Goal: Transaction & Acquisition: Purchase product/service

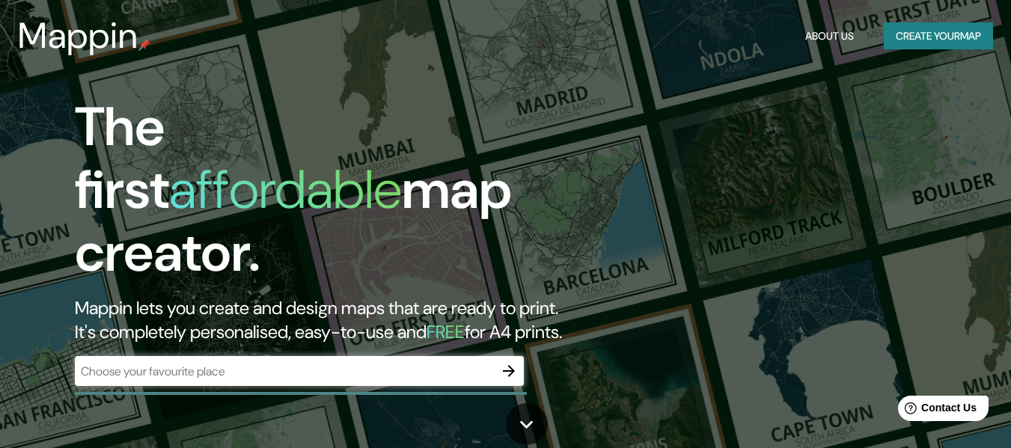
click at [447, 356] on div "​" at bounding box center [299, 371] width 449 height 30
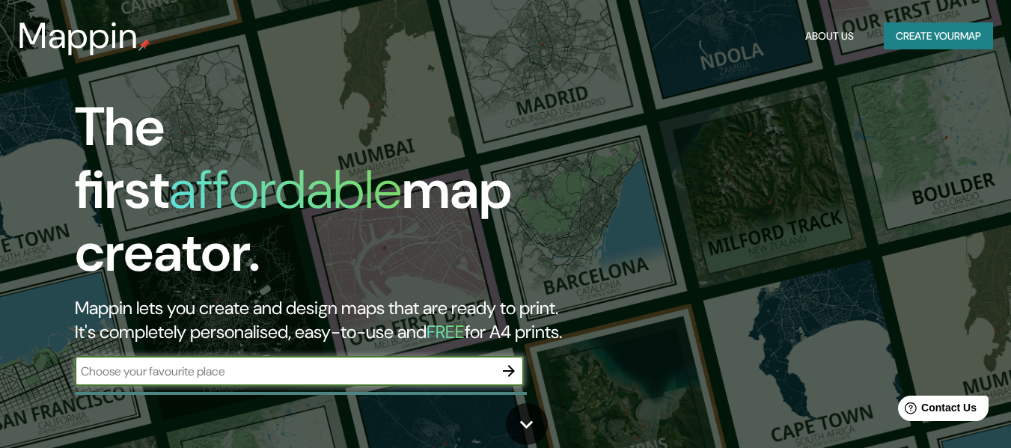
click at [936, 29] on button "Create your map" at bounding box center [938, 36] width 109 height 28
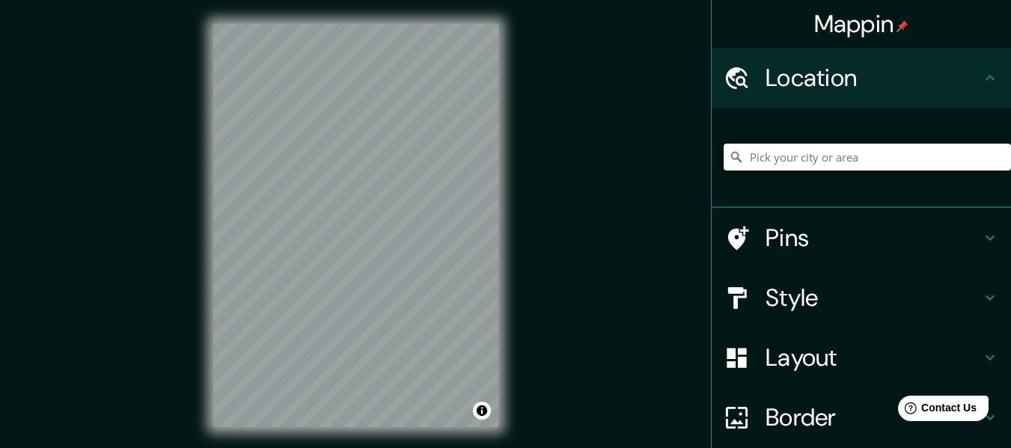
click at [850, 158] on input "Pick your city or area" at bounding box center [867, 157] width 287 height 27
type input "a"
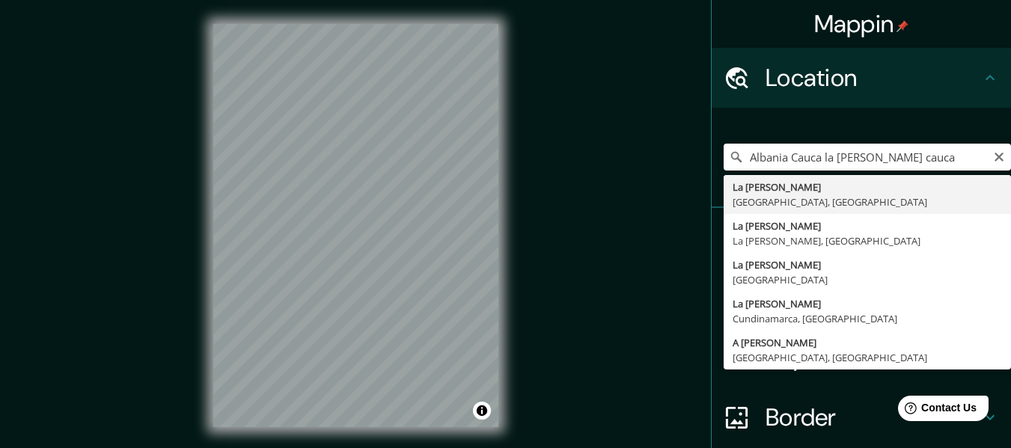
type input "La [PERSON_NAME], [GEOGRAPHIC_DATA], [GEOGRAPHIC_DATA]"
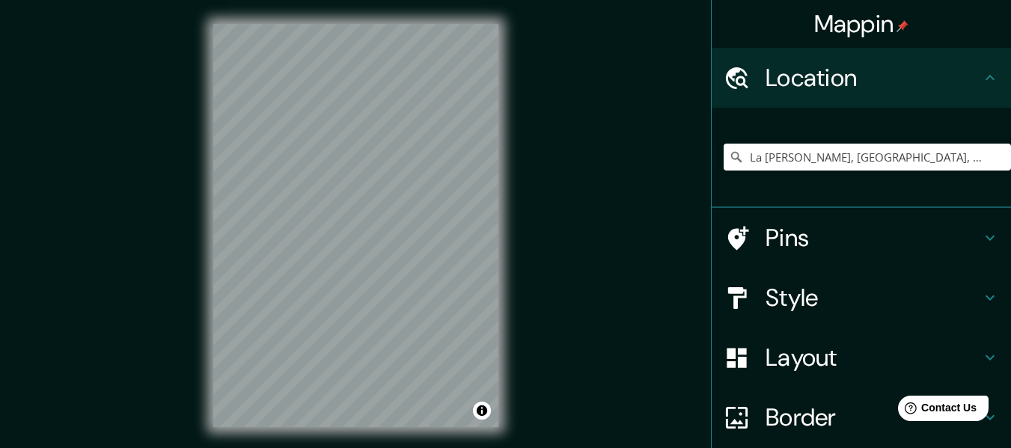
drag, startPoint x: 927, startPoint y: 199, endPoint x: 980, endPoint y: 280, distance: 96.3
click at [980, 280] on div "Style" at bounding box center [861, 298] width 299 height 60
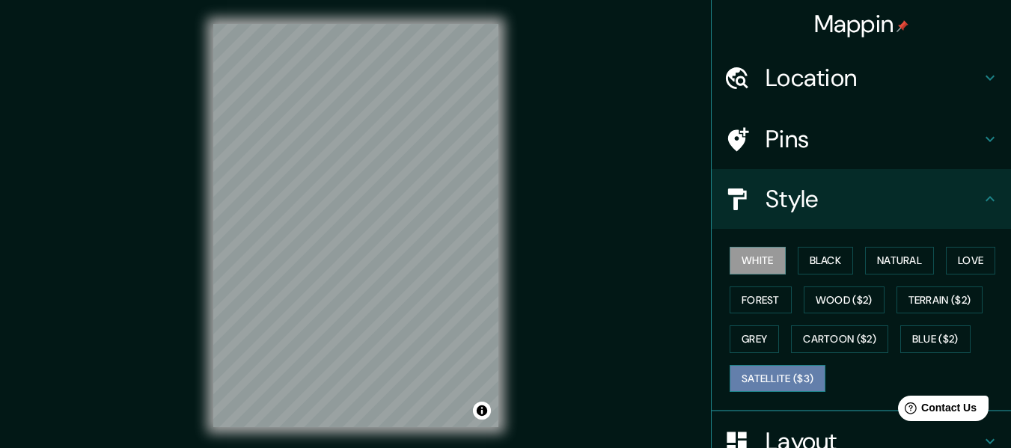
click at [767, 370] on button "Satellite ($3)" at bounding box center [778, 379] width 96 height 28
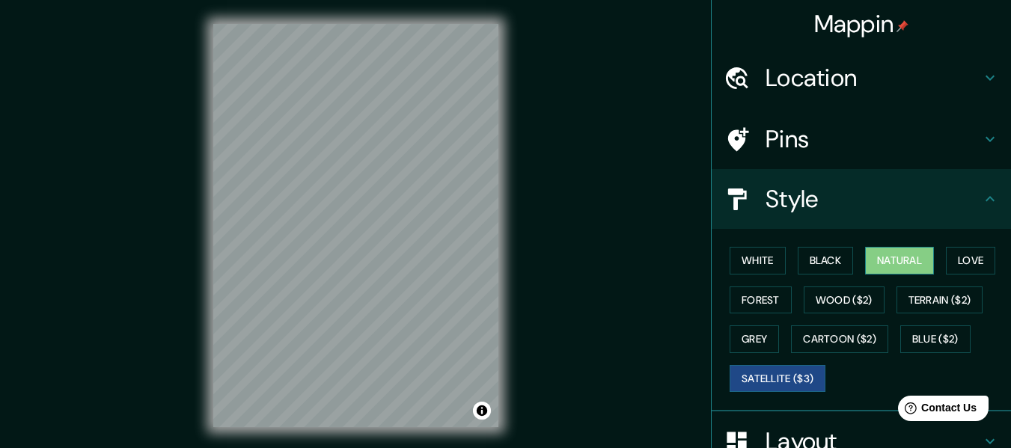
click at [884, 260] on button "Natural" at bounding box center [899, 261] width 69 height 28
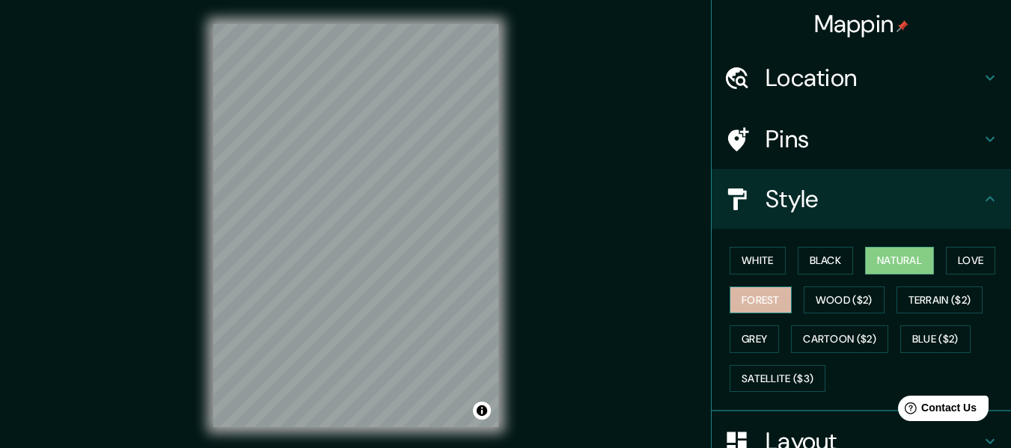
click at [745, 299] on button "Forest" at bounding box center [761, 301] width 62 height 28
click at [887, 252] on button "Natural" at bounding box center [899, 261] width 69 height 28
